Goal: Download file/media

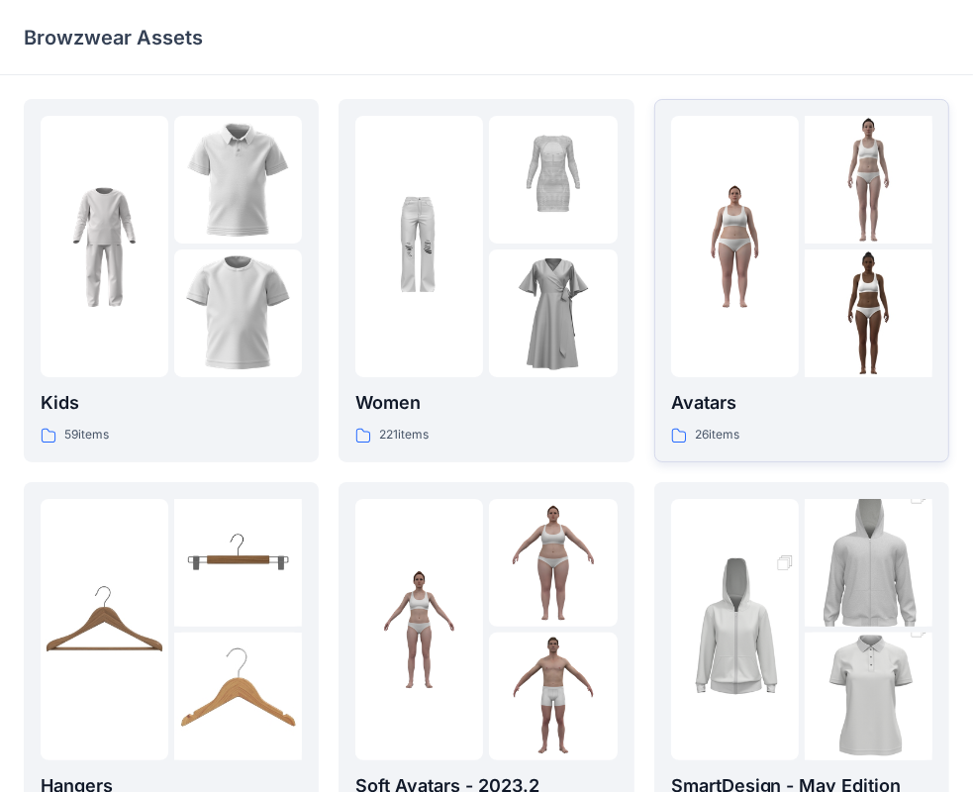
click at [721, 300] on img at bounding box center [735, 247] width 128 height 128
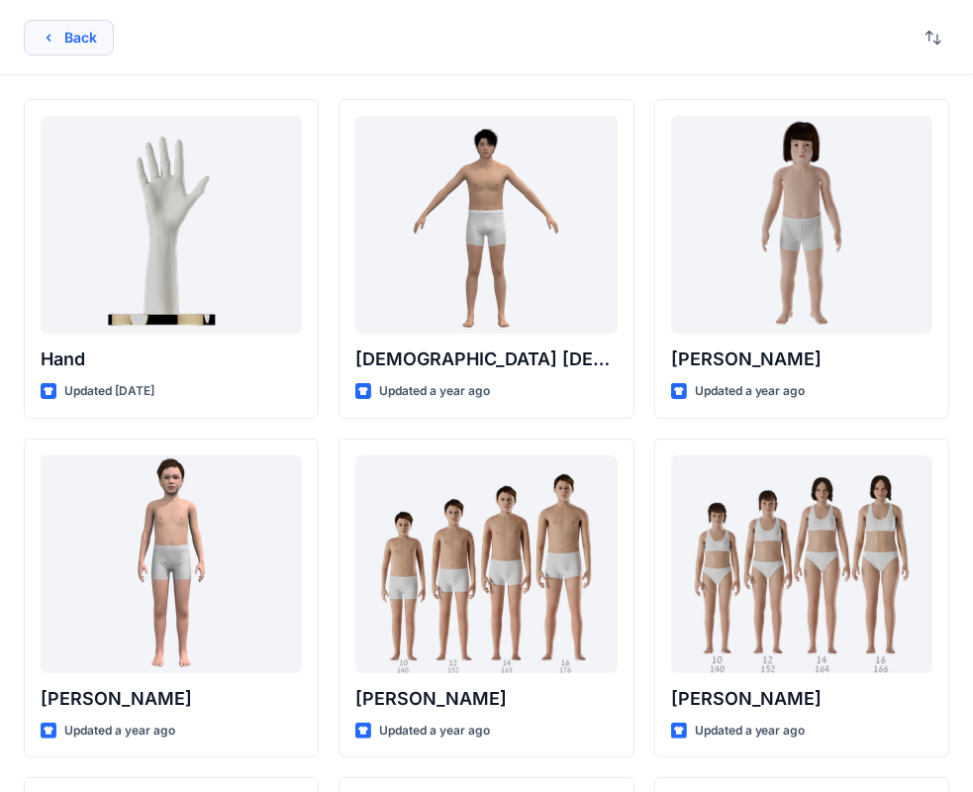
click at [73, 43] on button "Back" at bounding box center [69, 38] width 90 height 36
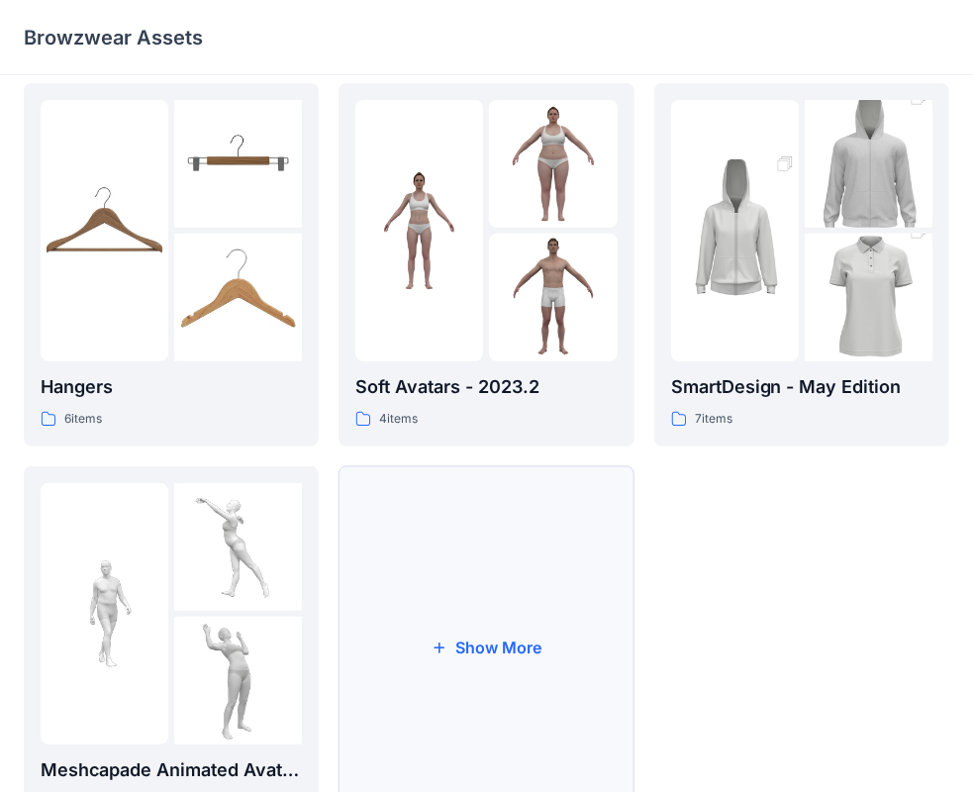
scroll to position [491, 0]
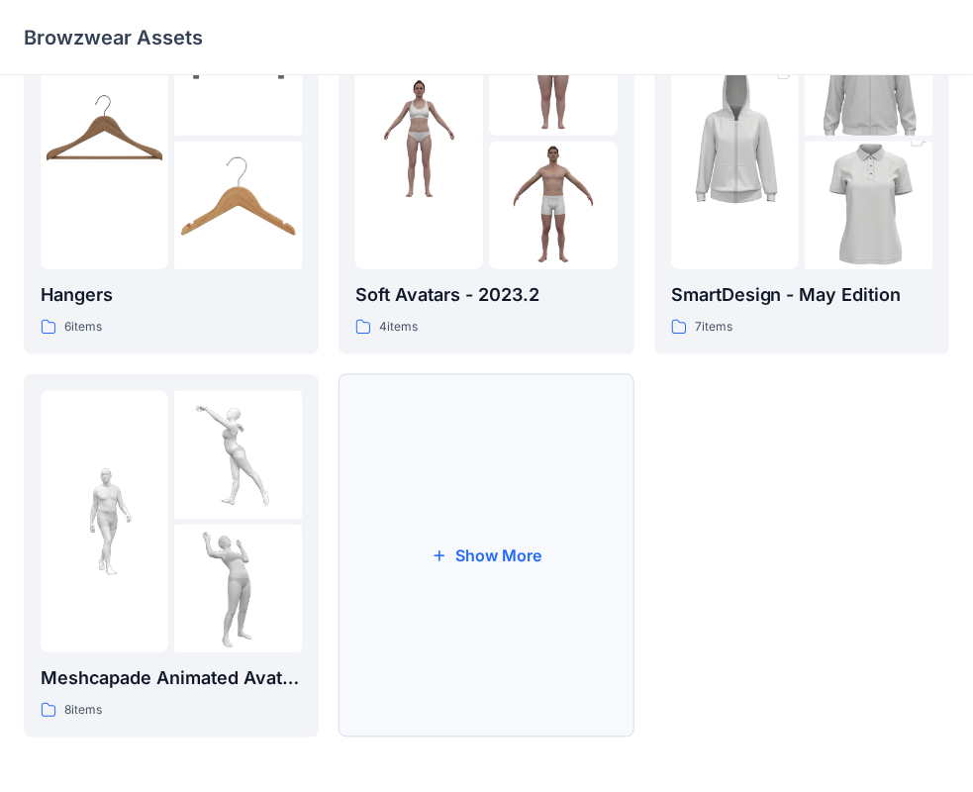
click at [455, 567] on button "Show More" at bounding box center [486, 555] width 295 height 363
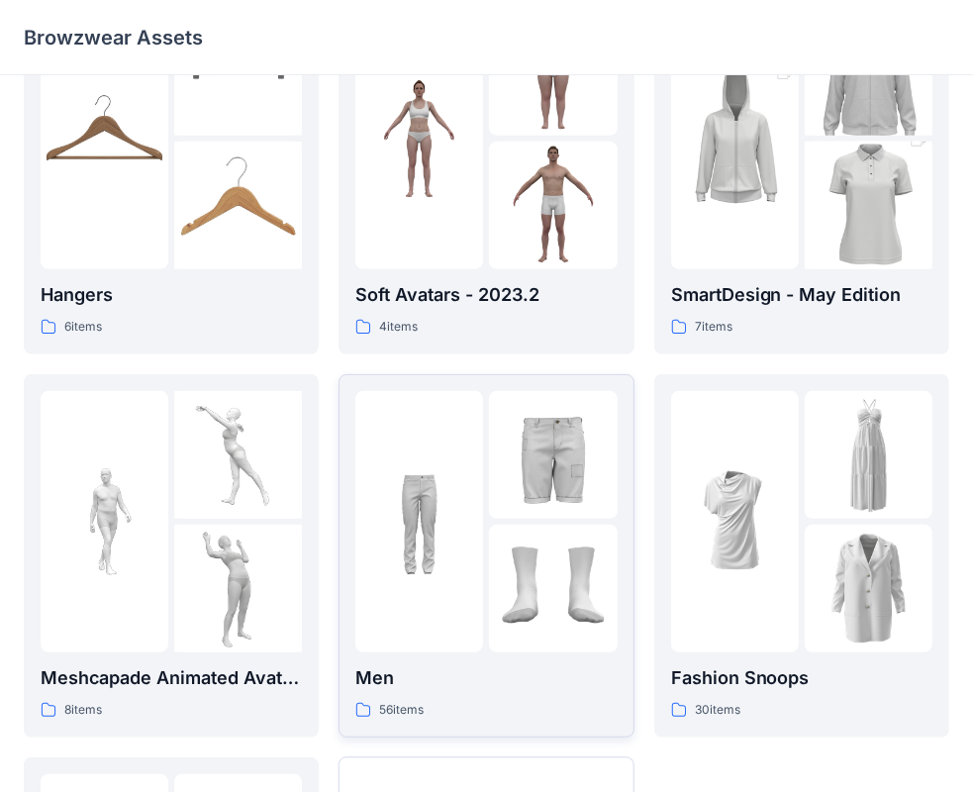
click at [419, 539] on img at bounding box center [419, 521] width 128 height 128
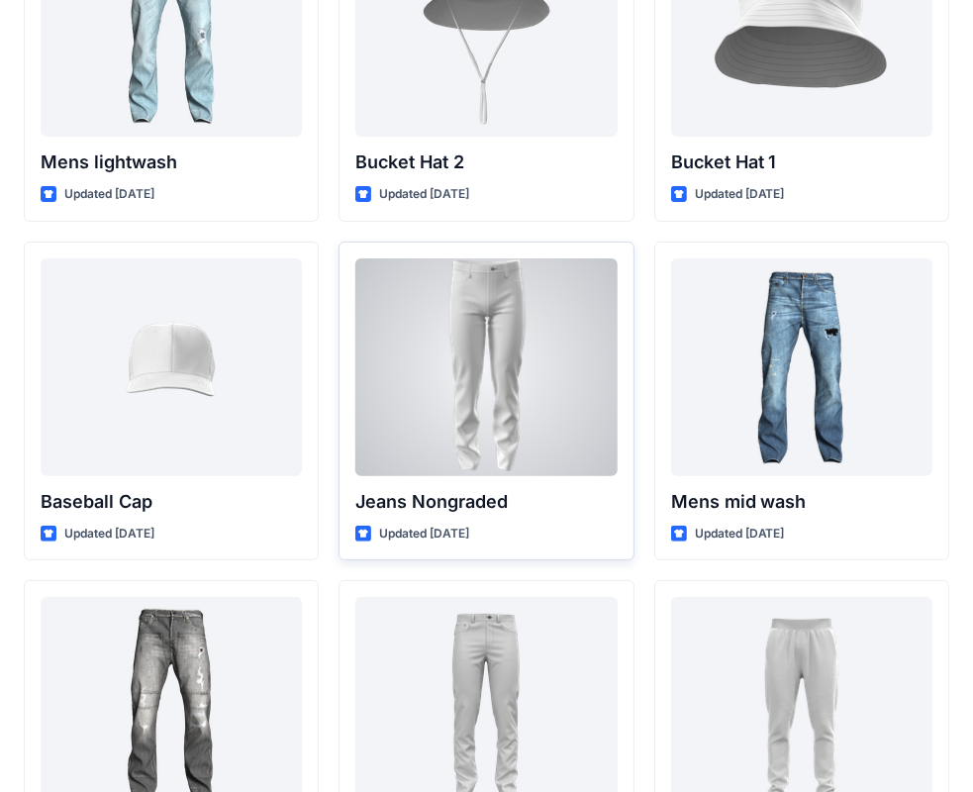
scroll to position [198, 0]
click at [496, 390] on div at bounding box center [485, 366] width 261 height 218
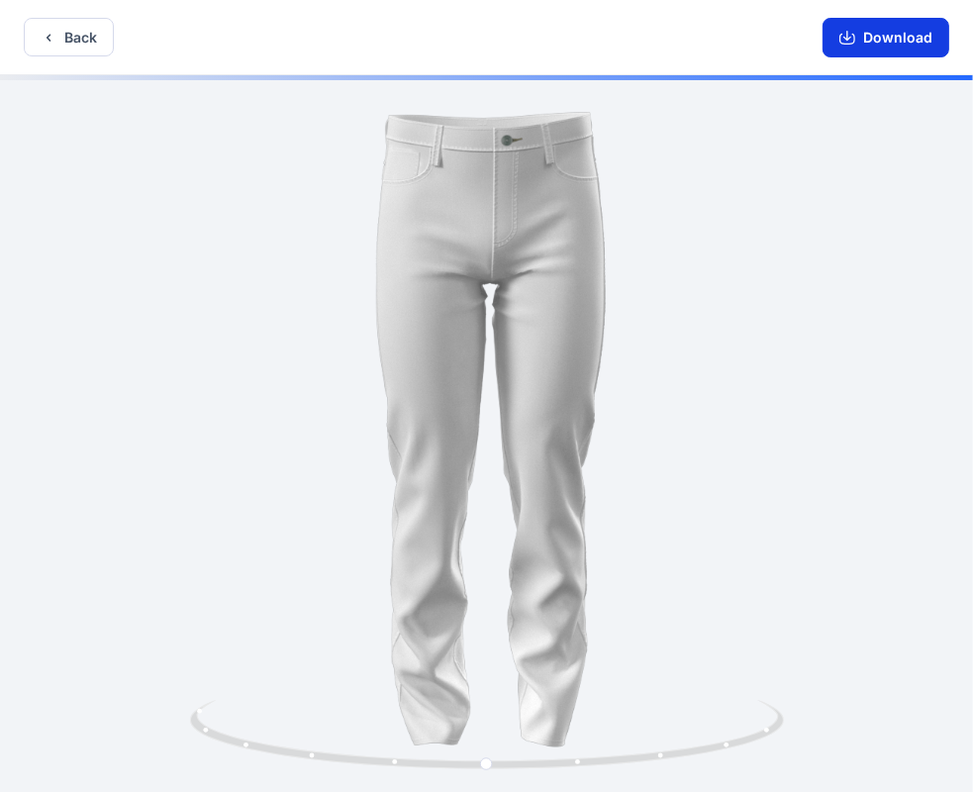
click at [880, 23] on button "Download" at bounding box center [886, 38] width 127 height 40
